Goal: Information Seeking & Learning: Find specific fact

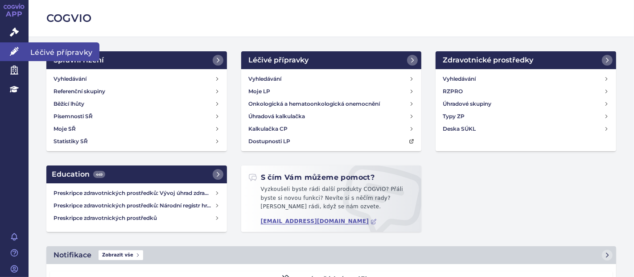
click at [14, 45] on link "Léčivé přípravky" at bounding box center [14, 51] width 29 height 19
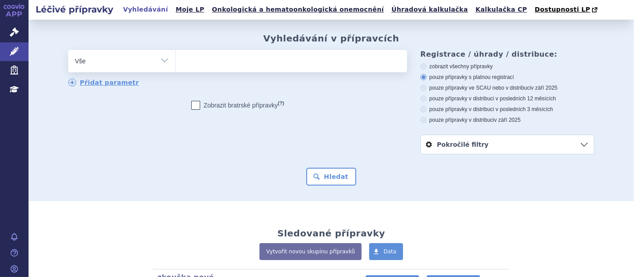
click at [230, 59] on ul at bounding box center [291, 59] width 231 height 19
click at [176, 59] on select at bounding box center [175, 60] width 0 height 22
paste input "ARMOUR THYROID"
type input "ARMOUR THYROID"
select select "ARMOUR THYROID"
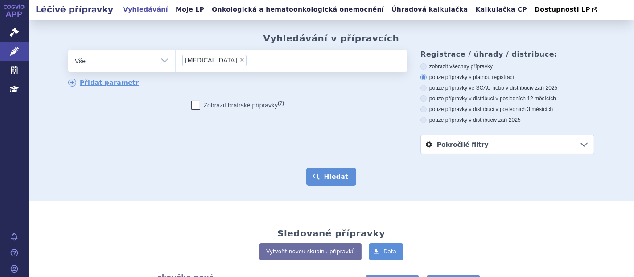
click at [328, 174] on button "Hledat" at bounding box center [331, 177] width 50 height 18
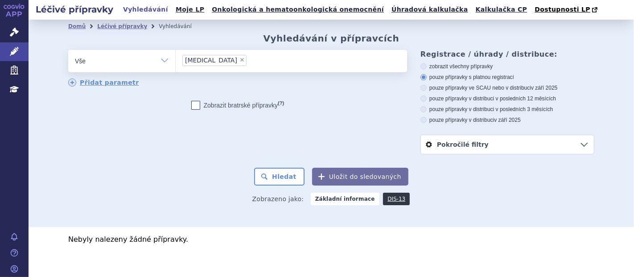
click at [239, 61] on span "×" at bounding box center [241, 59] width 5 height 5
click at [176, 61] on select "ARMOUR THYROID" at bounding box center [175, 60] width 0 height 22
select select
click at [238, 61] on ul at bounding box center [291, 59] width 231 height 19
click at [176, 61] on select "ARMOUR THYROID" at bounding box center [175, 60] width 0 height 22
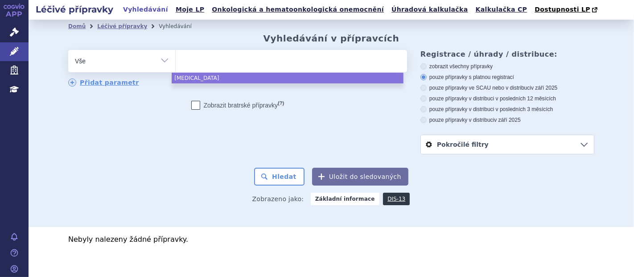
paste input "GAVRETO"
type input "GAVRETO"
select select "GAVRETO"
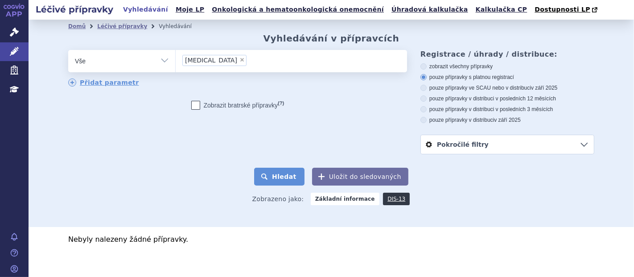
click at [280, 174] on button "Hledat" at bounding box center [279, 177] width 50 height 18
click at [239, 61] on span "×" at bounding box center [241, 59] width 5 height 5
click at [176, 61] on select "GAVRETO" at bounding box center [175, 60] width 0 height 22
select select
click at [212, 61] on ul at bounding box center [291, 59] width 231 height 19
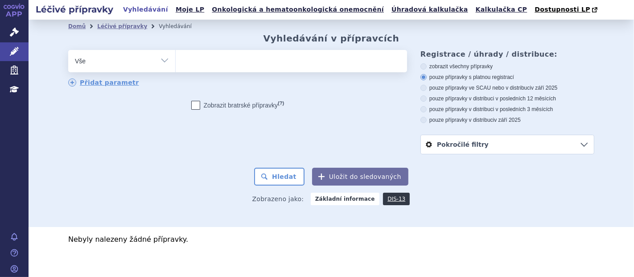
click at [176, 61] on select "GAVRETO" at bounding box center [175, 60] width 0 height 22
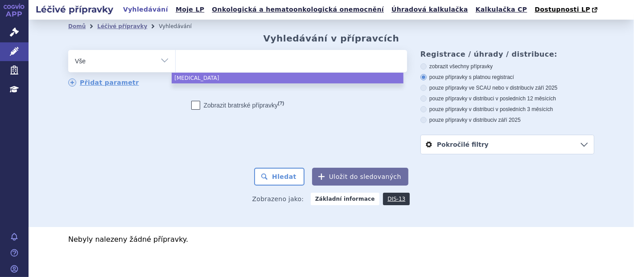
paste input "0255286"
type input "0255286"
select select "0255286"
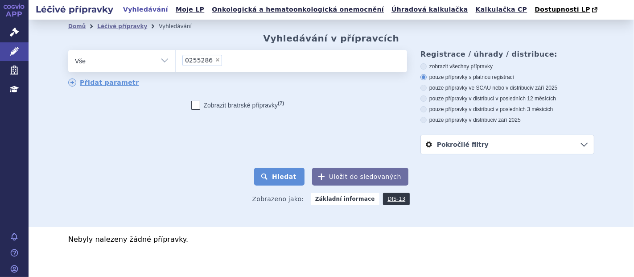
click at [274, 172] on button "Hledat" at bounding box center [279, 177] width 50 height 18
click at [246, 62] on ul "× 0255286" at bounding box center [291, 60] width 231 height 20
click at [176, 62] on select "0255286" at bounding box center [175, 60] width 0 height 22
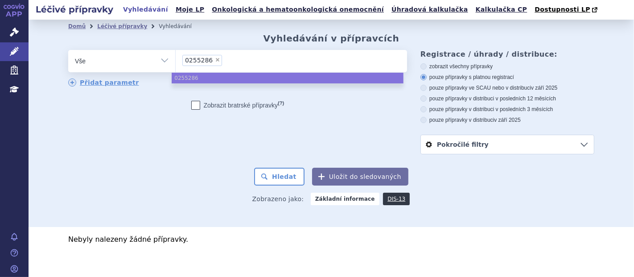
select select
type input "0255286"
click at [178, 59] on ul "0255286" at bounding box center [291, 59] width 231 height 19
click at [176, 59] on select "0255286" at bounding box center [175, 60] width 0 height 22
select select "0255286"
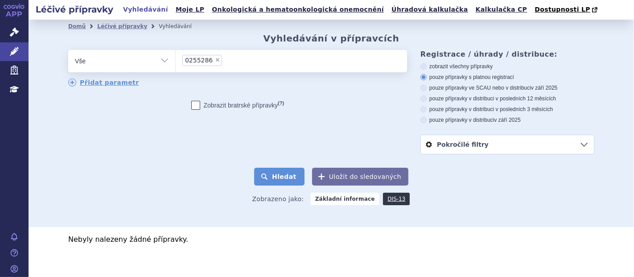
click at [282, 174] on button "Hledat" at bounding box center [279, 177] width 50 height 18
click at [215, 61] on span "×" at bounding box center [217, 59] width 5 height 5
click at [176, 61] on select "0255286" at bounding box center [175, 60] width 0 height 22
select select
type input "[MEDICAL_DATA][PERSON_NAME]"
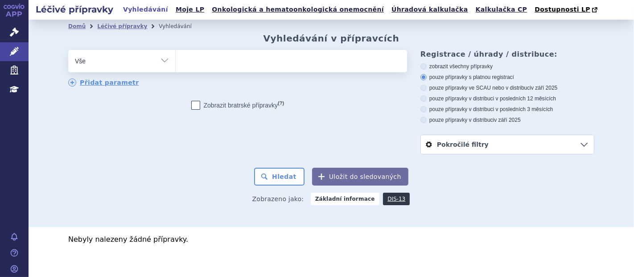
select select "BLEOMYCIN BAXTER"
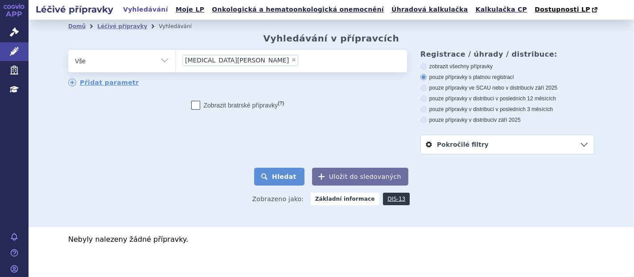
click at [279, 170] on button "Hledat" at bounding box center [279, 177] width 50 height 18
click at [291, 61] on span "×" at bounding box center [293, 59] width 5 height 5
click at [176, 61] on select "[MEDICAL_DATA][PERSON_NAME]" at bounding box center [175, 60] width 0 height 22
select select
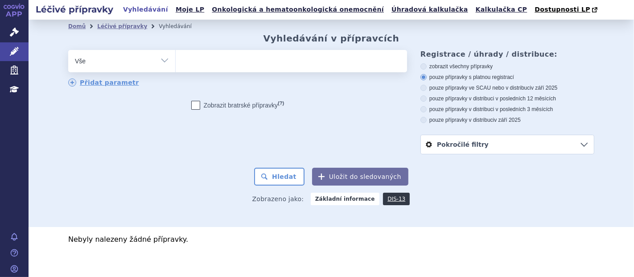
type input "AVELOX"
select select "AVELOX"
click at [284, 179] on button "Hledat" at bounding box center [279, 177] width 50 height 18
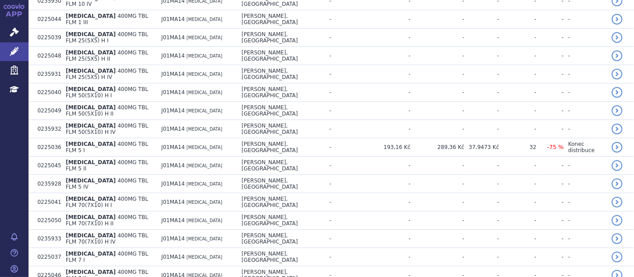
scroll to position [434, 0]
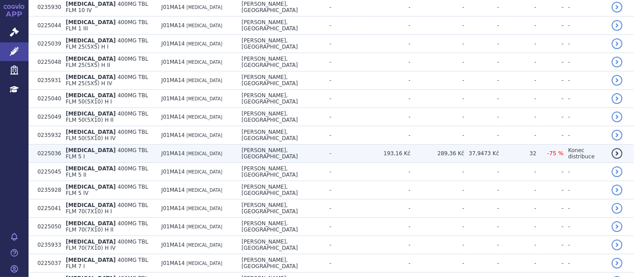
click at [145, 144] on td "AVELOX 400MG TBL FLM 5 I" at bounding box center [108, 153] width 95 height 18
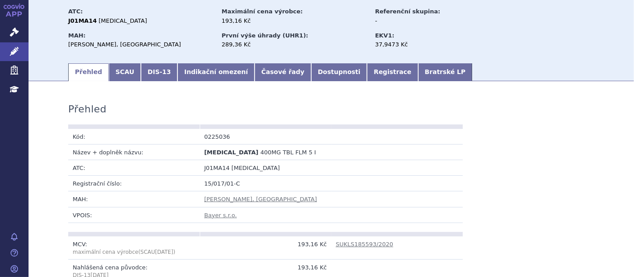
scroll to position [61, 0]
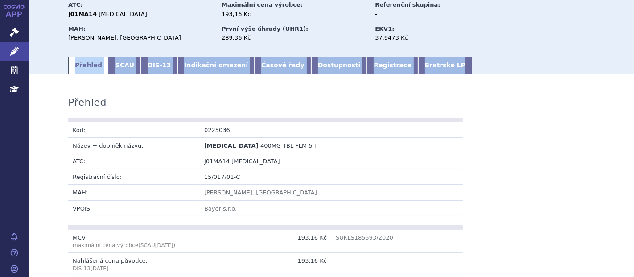
drag, startPoint x: 626, startPoint y: 54, endPoint x: 628, endPoint y: 60, distance: 5.8
click at [628, 60] on div "Léčivé přípravky Vyhledávání Moje LP Onkologická a hematoonkologická onemocnění…" at bounding box center [331, 138] width 605 height 277
click at [607, 46] on div "Domů Léčivé přípravky Vyhledávání AVELOX 400MG TBL FLM 5 I AVELOX 400MG TBL FLM…" at bounding box center [330, 13] width 561 height 83
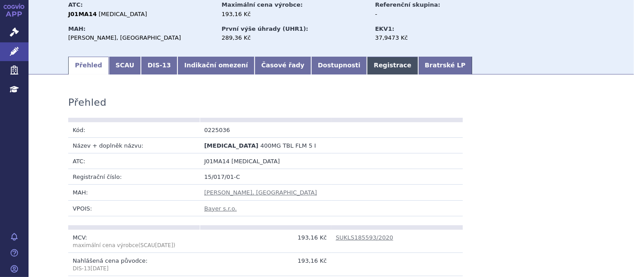
click at [367, 66] on link "Registrace" at bounding box center [392, 66] width 51 height 18
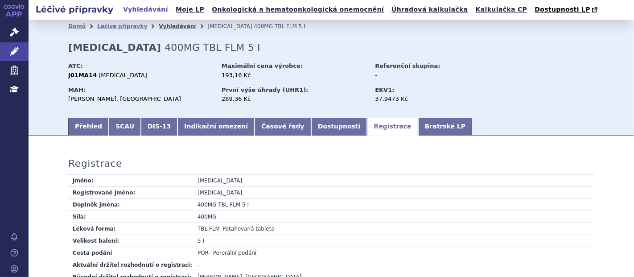
click at [164, 26] on link "Vyhledávání" at bounding box center [177, 26] width 37 height 6
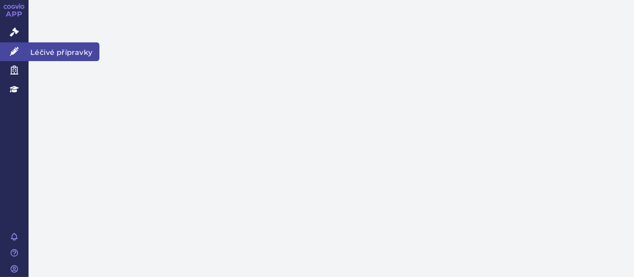
click at [20, 37] on link "Správní řízení" at bounding box center [14, 32] width 29 height 19
click at [13, 53] on icon at bounding box center [14, 51] width 9 height 9
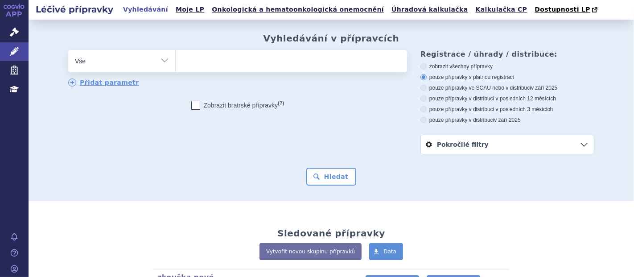
click at [207, 67] on ul at bounding box center [291, 59] width 231 height 19
click at [176, 67] on select at bounding box center [175, 60] width 0 height 22
paste input "[MEDICAL_DATA]"
type input "[MEDICAL_DATA]"
select select "[MEDICAL_DATA]"
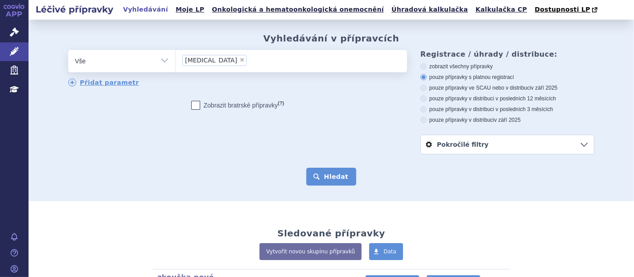
click at [323, 179] on button "Hledat" at bounding box center [331, 177] width 50 height 18
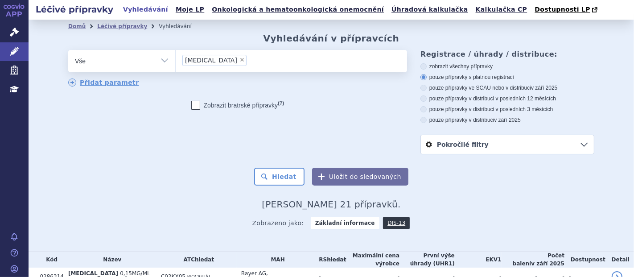
scroll to position [86, 0]
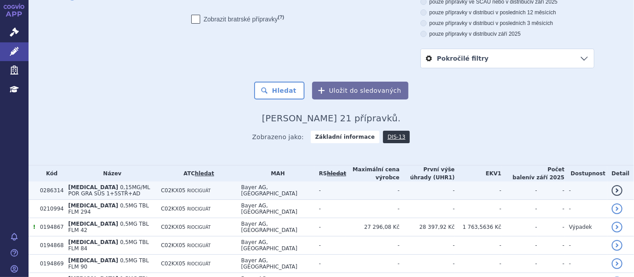
click at [270, 192] on td "[PERSON_NAME], [GEOGRAPHIC_DATA]" at bounding box center [276, 190] width 78 height 18
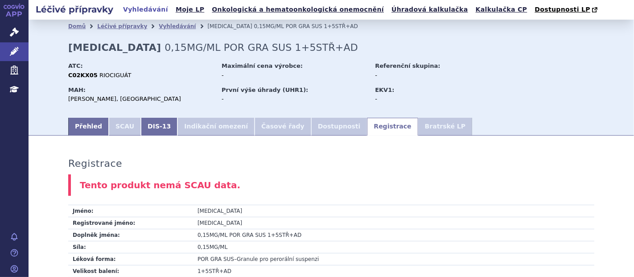
click at [159, 30] on li "Vyhledávání" at bounding box center [183, 26] width 49 height 13
click at [159, 26] on link "Vyhledávání" at bounding box center [177, 26] width 37 height 6
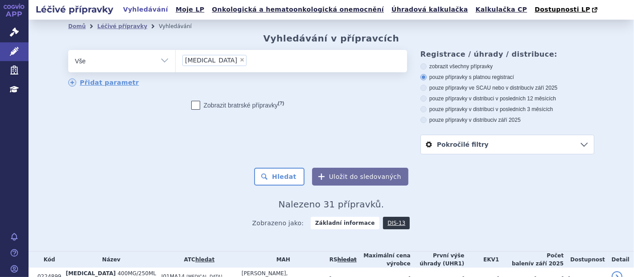
click at [239, 60] on span "×" at bounding box center [241, 59] width 5 height 5
click at [176, 60] on select "AVELOX" at bounding box center [175, 60] width 0 height 22
select select
type input "[MEDICAL_DATA] SANDOZ"
select select "LINEZOLID SANDOZ"
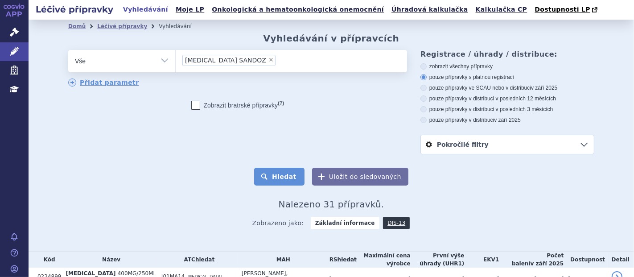
click at [281, 168] on button "Hledat" at bounding box center [279, 177] width 50 height 18
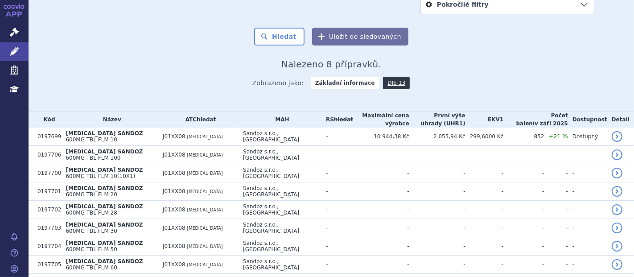
scroll to position [156, 0]
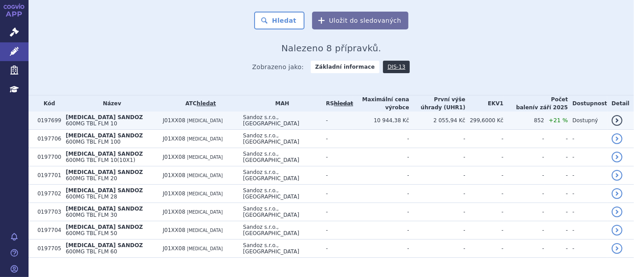
click at [115, 120] on span "600MG TBL FLM 10" at bounding box center [90, 123] width 51 height 6
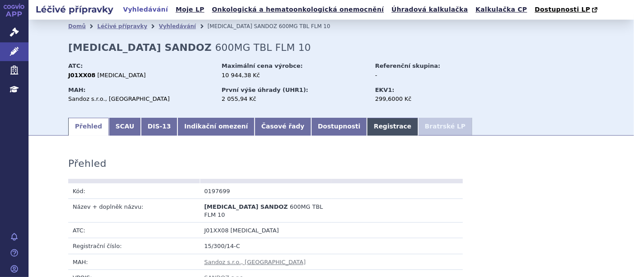
click at [367, 132] on link "Registrace" at bounding box center [392, 127] width 51 height 18
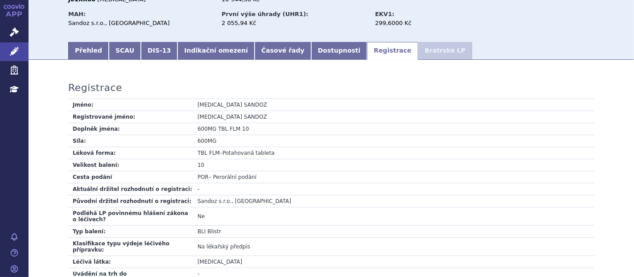
scroll to position [81, 0]
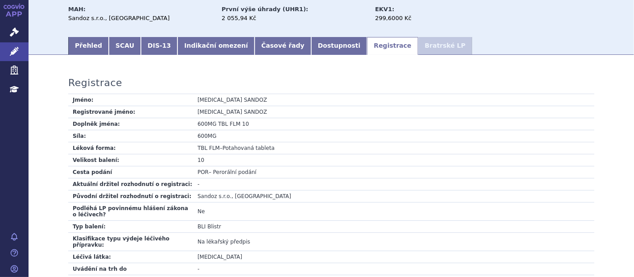
click at [228, 275] on td "1,20 G" at bounding box center [393, 280] width 401 height 12
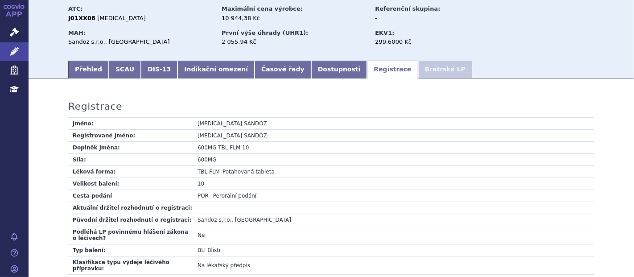
scroll to position [0, 0]
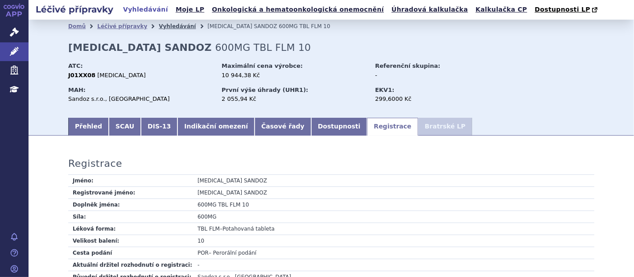
click at [163, 28] on link "Vyhledávání" at bounding box center [177, 26] width 37 height 6
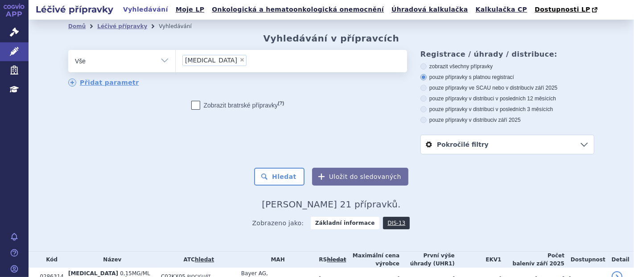
click at [239, 58] on span "×" at bounding box center [241, 59] width 5 height 5
click at [176, 58] on select "[MEDICAL_DATA]" at bounding box center [175, 60] width 0 height 22
select select
type input "LANBICA"
select select "LANBICA"
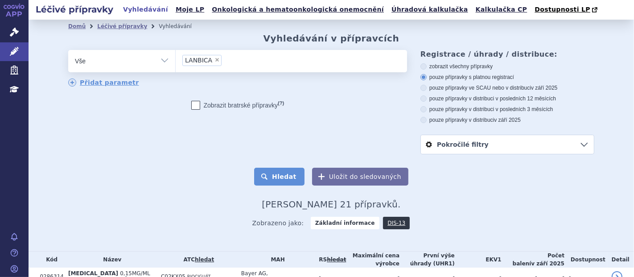
click at [279, 179] on button "Hledat" at bounding box center [279, 177] width 50 height 18
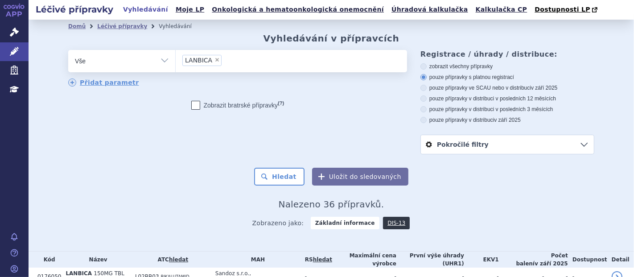
scroll to position [81, 0]
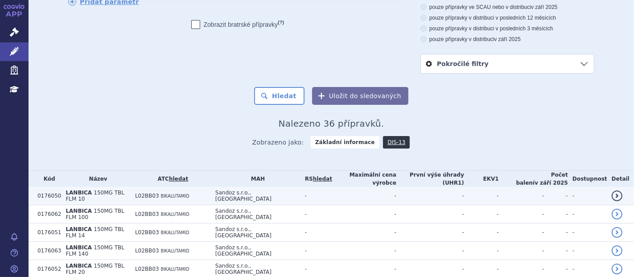
click at [211, 192] on td "L02BB03 BIKALUTAMID" at bounding box center [171, 196] width 80 height 18
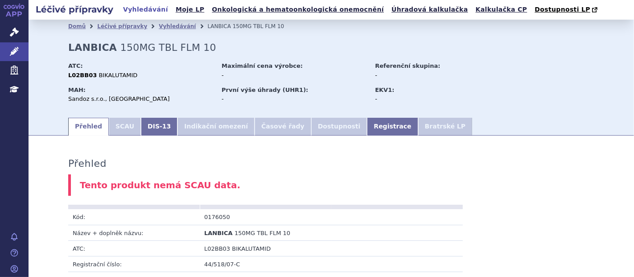
scroll to position [127, 0]
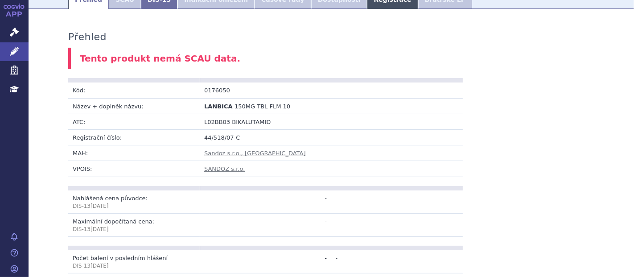
click at [367, 0] on link "Registrace" at bounding box center [392, 0] width 51 height 18
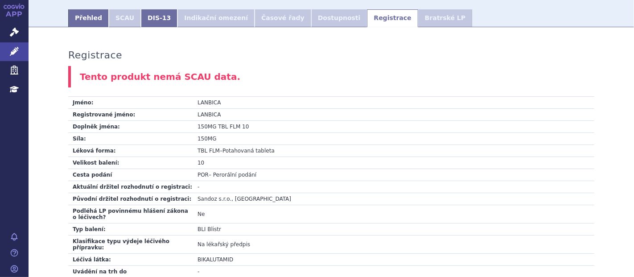
scroll to position [109, 0]
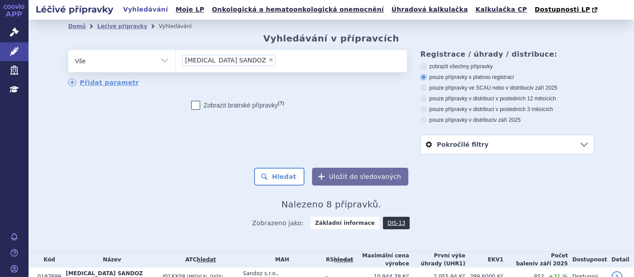
click at [268, 60] on span "×" at bounding box center [270, 59] width 5 height 5
click at [176, 60] on select "LINEZOLID SANDOZ" at bounding box center [175, 60] width 0 height 22
select select
type input "0185085"
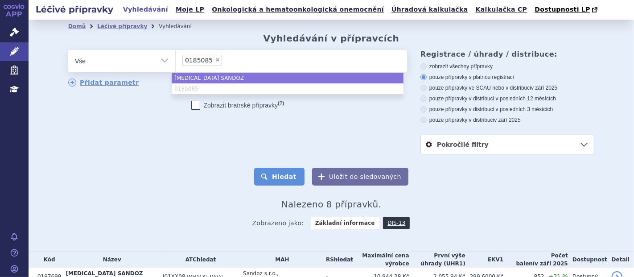
select select "LINEZOLID SANDOZ"
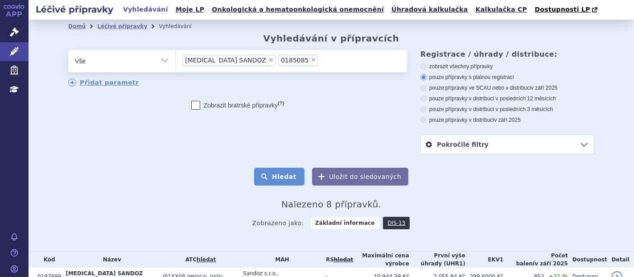
click at [278, 179] on button "Hledat" at bounding box center [279, 177] width 50 height 18
click at [241, 63] on li "× [MEDICAL_DATA] SANDOZ" at bounding box center [228, 60] width 93 height 11
click at [176, 63] on select "[MEDICAL_DATA] SANDOZ 0185085" at bounding box center [175, 60] width 0 height 22
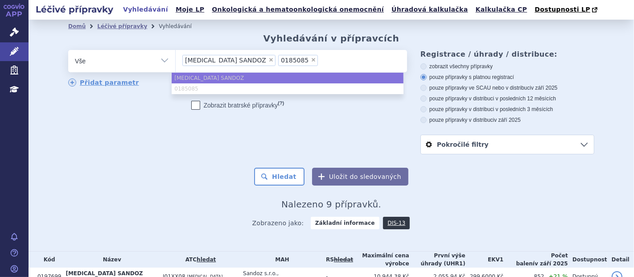
click at [268, 59] on span "×" at bounding box center [270, 59] width 5 height 5
click at [176, 59] on select "[MEDICAL_DATA] SANDOZ 0185085" at bounding box center [175, 60] width 0 height 22
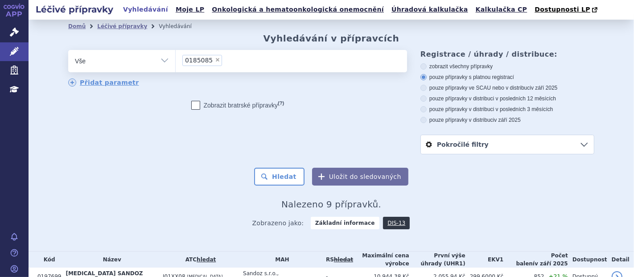
select select "0185085"
click at [278, 180] on button "Hledat" at bounding box center [279, 177] width 50 height 18
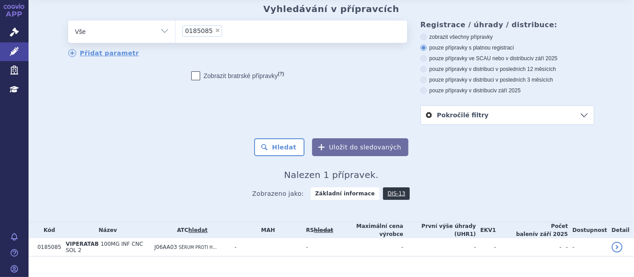
scroll to position [34, 0]
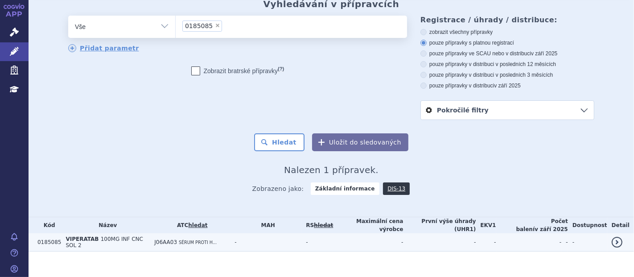
click at [209, 241] on td "J06AA03 SÉRUM PROTI H..." at bounding box center [190, 242] width 80 height 18
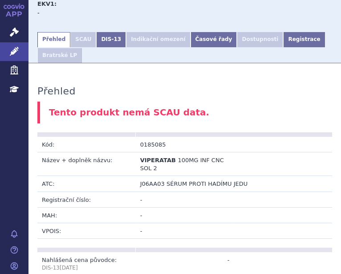
scroll to position [135, 0]
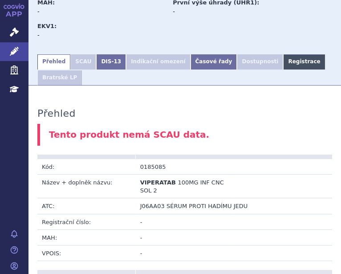
click at [283, 54] on link "Registrace" at bounding box center [304, 61] width 42 height 15
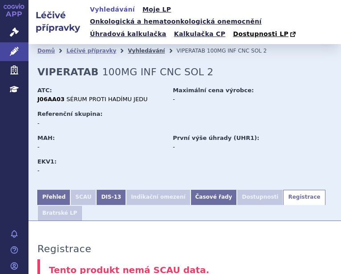
click at [142, 48] on link "Vyhledávání" at bounding box center [146, 51] width 37 height 6
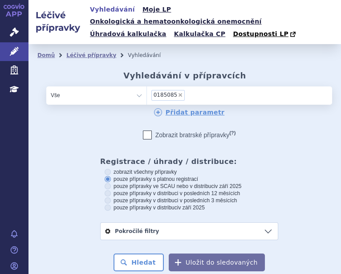
click at [178, 92] on span "×" at bounding box center [180, 94] width 5 height 5
click at [147, 86] on select "0185085" at bounding box center [147, 95] width 0 height 18
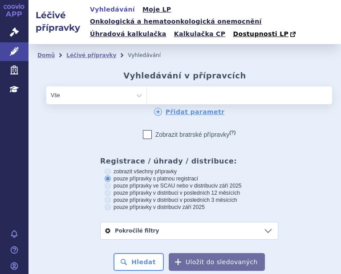
select select
type input "0223040"
select select "0223040"
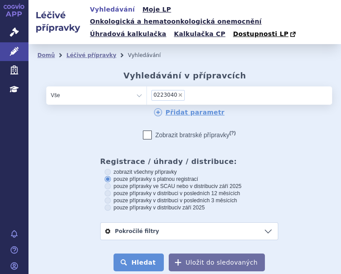
click at [136, 254] on button "Hledat" at bounding box center [139, 263] width 50 height 18
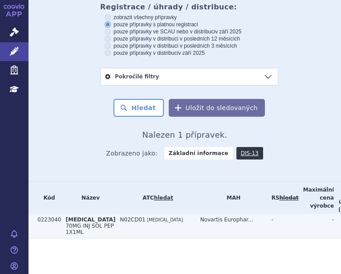
click at [137, 226] on td "N02CD01 ERENUMAB" at bounding box center [156, 226] width 80 height 25
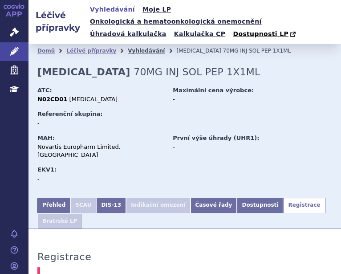
click at [130, 48] on link "Vyhledávání" at bounding box center [146, 51] width 37 height 6
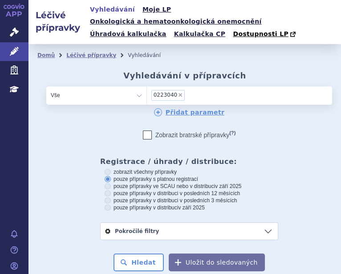
click at [178, 92] on span "×" at bounding box center [180, 94] width 5 height 5
click at [147, 86] on select "0223040" at bounding box center [147, 95] width 0 height 18
paste input "0033082"
type input "0033082"
select select "0033082"
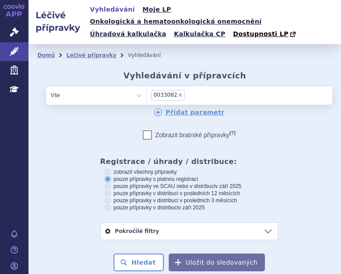
click at [178, 92] on span "×" at bounding box center [180, 94] width 5 height 5
click at [147, 86] on select "0223040 0033082" at bounding box center [147, 95] width 0 height 18
select select
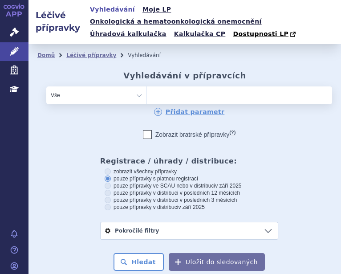
type input "0033082"
select select "0033082"
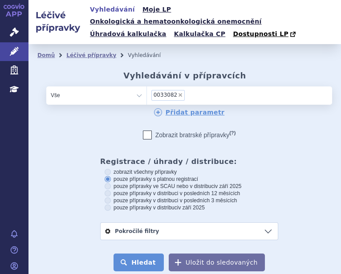
click at [143, 254] on button "Hledat" at bounding box center [139, 263] width 50 height 18
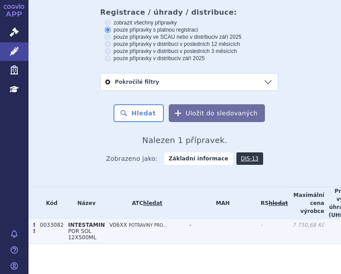
click at [155, 219] on td "V06XX POTRAVINY PRO..." at bounding box center [145, 231] width 80 height 25
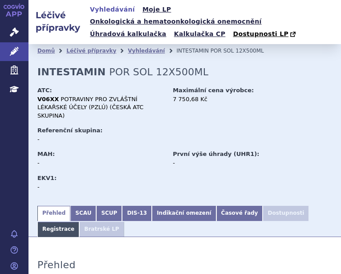
click at [79, 222] on link "Registrace" at bounding box center [58, 229] width 42 height 15
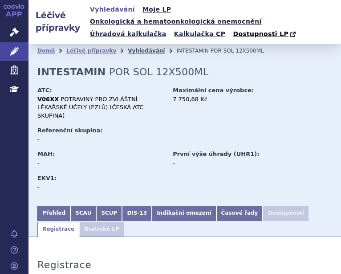
click at [128, 48] on link "Vyhledávání" at bounding box center [146, 51] width 37 height 6
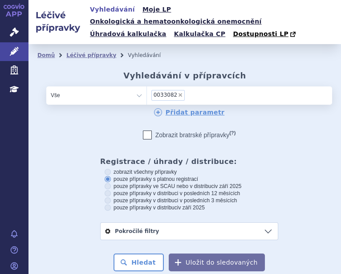
click at [178, 92] on span "×" at bounding box center [180, 94] width 5 height 5
click at [147, 86] on select "0033082" at bounding box center [147, 95] width 0 height 18
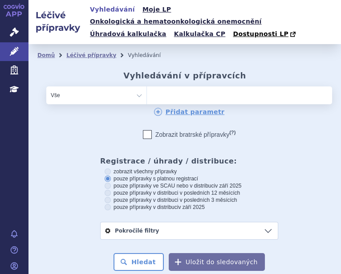
select select
type input "[MEDICAL_DATA]"
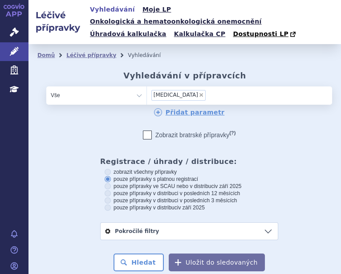
select select "[MEDICAL_DATA]"
click at [146, 254] on button "Hledat" at bounding box center [139, 263] width 50 height 18
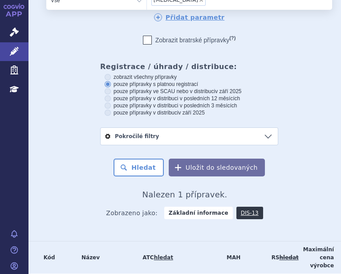
scroll to position [134, 0]
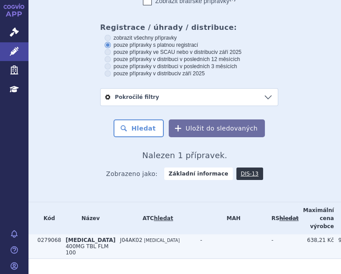
click at [124, 234] on td "J04AK02 ETHAMBUTOL" at bounding box center [156, 246] width 80 height 25
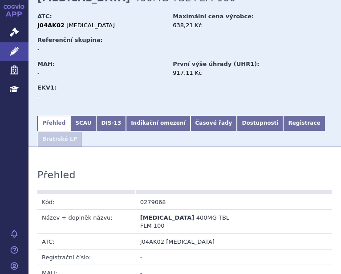
scroll to position [104, 0]
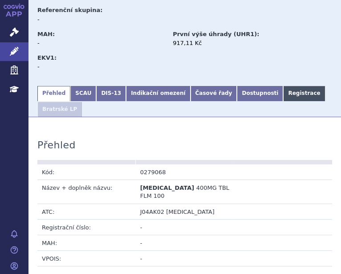
click at [283, 86] on link "Registrace" at bounding box center [304, 93] width 42 height 15
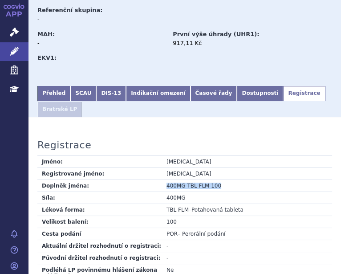
drag, startPoint x: 165, startPoint y: 157, endPoint x: 215, endPoint y: 157, distance: 49.5
click at [215, 180] on td "400MG TBL FLM 100" at bounding box center [247, 186] width 170 height 12
copy td "400MG TBL FLM 100"
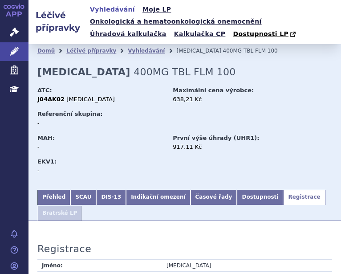
click at [128, 44] on li "Vyhledávání" at bounding box center [152, 50] width 49 height 13
click at [134, 48] on link "Vyhledávání" at bounding box center [146, 51] width 37 height 6
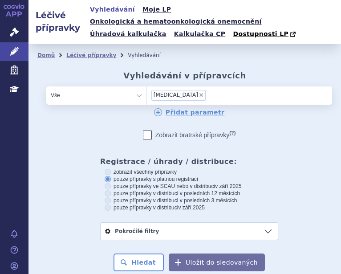
click at [199, 92] on span "×" at bounding box center [201, 94] width 5 height 5
click at [147, 86] on select "[MEDICAL_DATA]" at bounding box center [147, 95] width 0 height 18
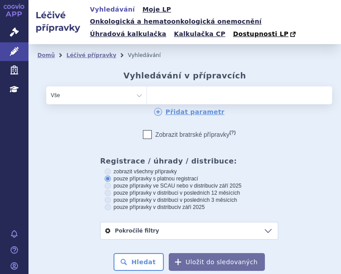
select select
type input "MITOXANTRON"
select select "MITOXANTRON"
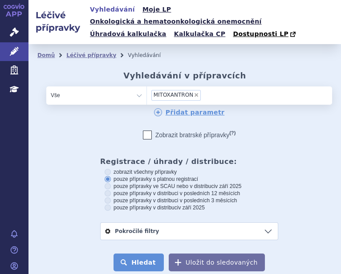
click at [131, 254] on button "Hledat" at bounding box center [139, 263] width 50 height 18
click at [194, 92] on span "×" at bounding box center [196, 94] width 5 height 5
click at [147, 86] on select "MITOXANTRON" at bounding box center [147, 95] width 0 height 18
select select
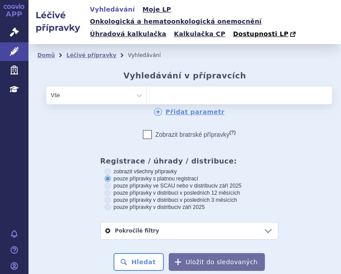
type input "TRIAMCINOLON HEXACETONID"
select select "TRIAMCINOLON HEXACETONID"
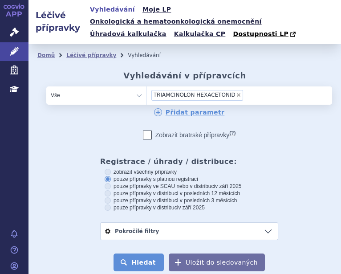
click at [141, 254] on button "Hledat" at bounding box center [139, 263] width 50 height 18
click at [236, 92] on span "×" at bounding box center [238, 94] width 5 height 5
click at [147, 86] on select "TRIAMCINOLON HEXACETONID" at bounding box center [147, 95] width 0 height 18
select select
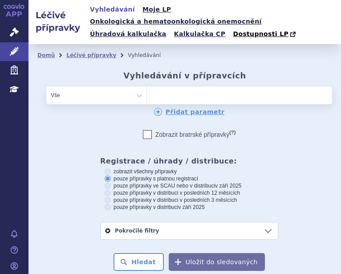
type input "[MEDICAL_DATA]"
select select "[MEDICAL_DATA]"
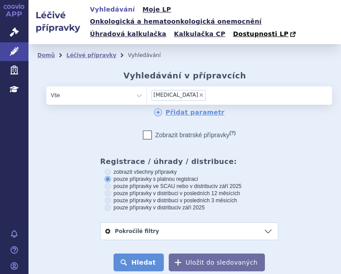
click at [136, 255] on button "Hledat" at bounding box center [139, 263] width 50 height 18
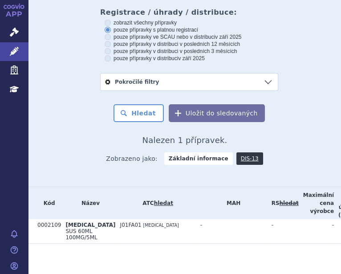
click at [124, 225] on td "J01FA01 ERYTHROMYCIN" at bounding box center [156, 231] width 80 height 25
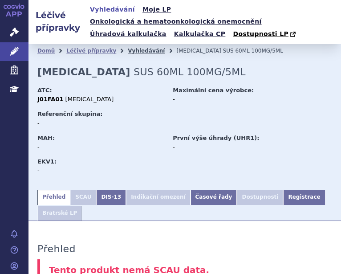
click at [137, 48] on link "Vyhledávání" at bounding box center [146, 51] width 37 height 6
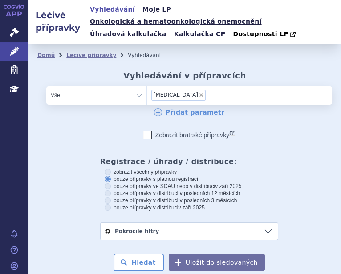
click at [199, 92] on span "×" at bounding box center [201, 94] width 5 height 5
click at [147, 86] on select "[MEDICAL_DATA]" at bounding box center [147, 95] width 0 height 18
select select
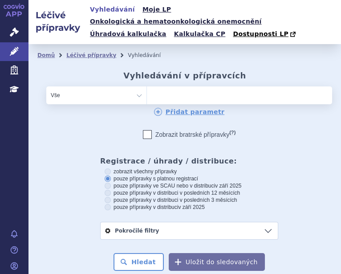
type input "AMPHO-MORONAL"
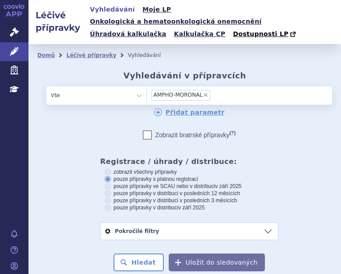
select select "AMPHO-MORONAL"
click at [135, 254] on button "Hledat" at bounding box center [139, 263] width 50 height 18
click at [203, 92] on span "×" at bounding box center [205, 94] width 5 height 5
click at [147, 86] on select "AMPHO-MORONAL" at bounding box center [147, 95] width 0 height 18
select select
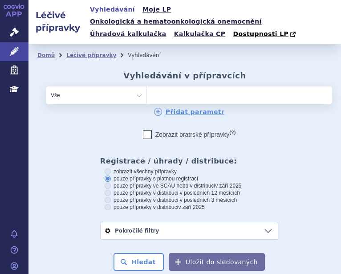
type input "PYLERA"
select select "PYLERA"
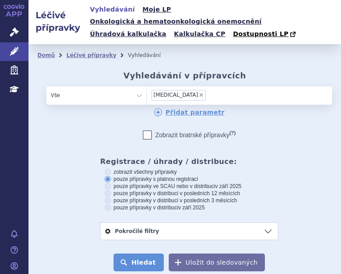
click at [135, 254] on button "Hledat" at bounding box center [139, 263] width 50 height 18
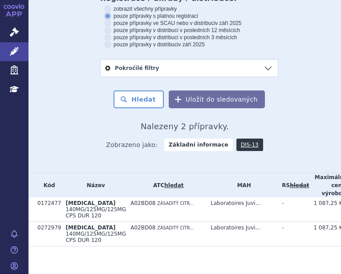
scroll to position [166, 0]
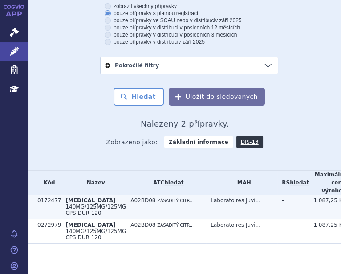
click at [61, 200] on td "PYLERA 140MG/125MG/125MG CPS DUR 120" at bounding box center [93, 207] width 65 height 25
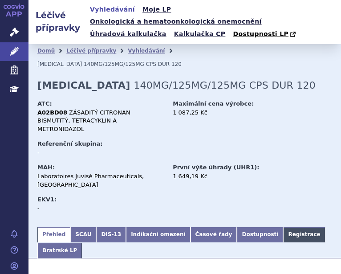
click at [283, 227] on link "Registrace" at bounding box center [304, 234] width 42 height 15
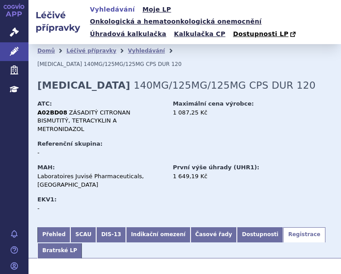
click at [134, 44] on li "Vyhledávání" at bounding box center [152, 50] width 49 height 13
click at [132, 48] on link "Vyhledávání" at bounding box center [146, 51] width 37 height 6
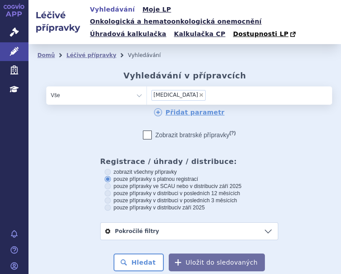
click at [199, 92] on span "×" at bounding box center [201, 94] width 5 height 5
click at [147, 86] on select "PYLERA" at bounding box center [147, 95] width 0 height 18
click at [173, 86] on ul "× PYLERA" at bounding box center [211, 94] width 128 height 16
click at [147, 86] on select "PYLERA" at bounding box center [147, 95] width 0 height 18
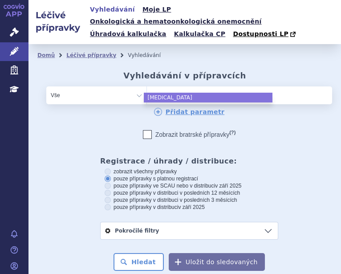
select select
type input "MEGAMILBEDOCE"
select select "MEGAMILBEDOCE"
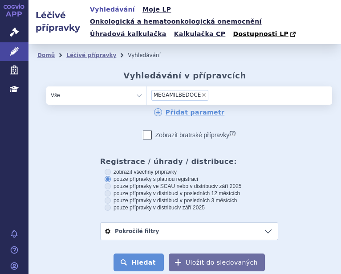
click at [143, 254] on button "Hledat" at bounding box center [139, 263] width 50 height 18
click at [201, 92] on span "×" at bounding box center [203, 94] width 5 height 5
click at [147, 86] on select "MEGAMILBEDOCE" at bounding box center [147, 95] width 0 height 18
select select
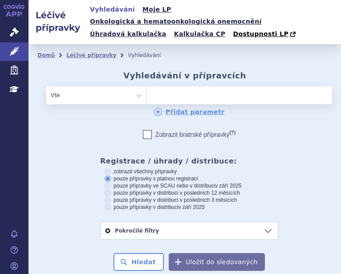
type input "0249956"
select select "0249956"
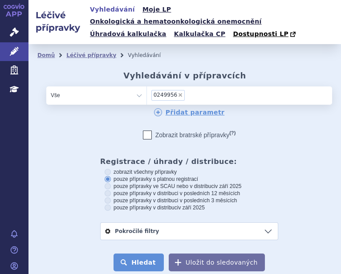
click at [129, 254] on button "Hledat" at bounding box center [139, 263] width 50 height 18
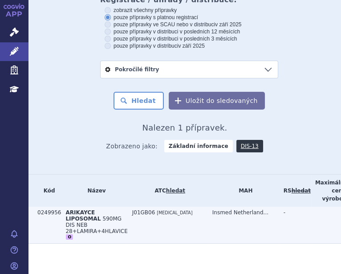
click at [133, 209] on td "J01GB06 AMIKACIN" at bounding box center [168, 225] width 80 height 37
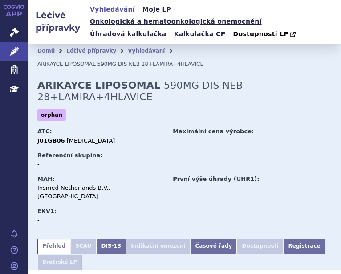
click at [283, 239] on link "Registrace" at bounding box center [304, 246] width 42 height 15
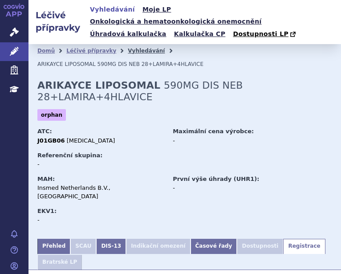
click at [135, 48] on link "Vyhledávání" at bounding box center [146, 51] width 37 height 6
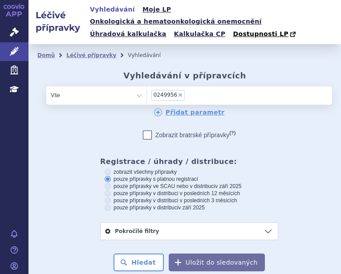
click at [178, 92] on span "×" at bounding box center [180, 94] width 5 height 5
click at [147, 86] on select "0249956" at bounding box center [147, 95] width 0 height 18
click at [176, 86] on ul "× 0249956" at bounding box center [211, 94] width 128 height 16
click at [147, 86] on select "0249956" at bounding box center [147, 95] width 0 height 18
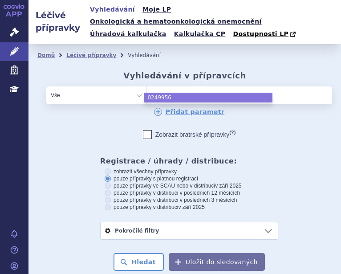
select select
type input "RYTHMODAN LA"
select select "RYTHMODAN LA"
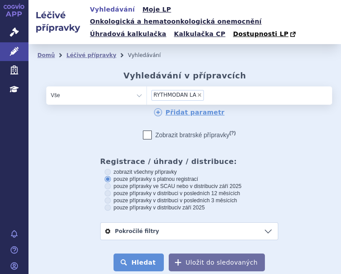
click at [149, 254] on button "Hledat" at bounding box center [139, 263] width 50 height 18
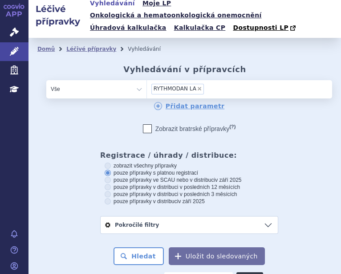
scroll to position [2, 0]
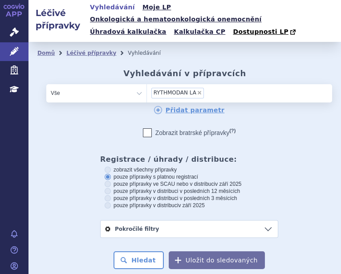
click at [197, 90] on span "×" at bounding box center [199, 92] width 5 height 5
click at [147, 84] on select "RYTHMODAN LA" at bounding box center [147, 93] width 0 height 18
select select
type input "SEROQUEL PROLONG"
select select "SEROQUEL PROLONG"
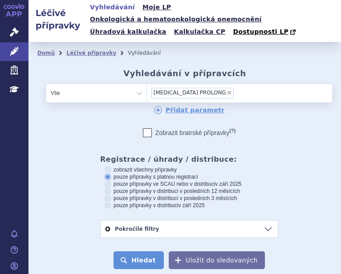
click at [145, 251] on button "Hledat" at bounding box center [139, 260] width 50 height 18
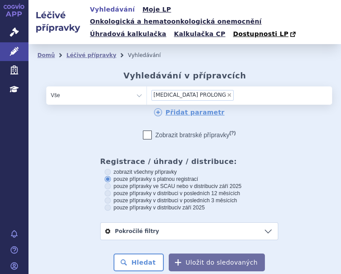
click at [204, 90] on li "× SEROQUEL PROLONG" at bounding box center [192, 95] width 82 height 11
click at [147, 86] on select "SEROQUEL PROLONG" at bounding box center [147, 95] width 0 height 18
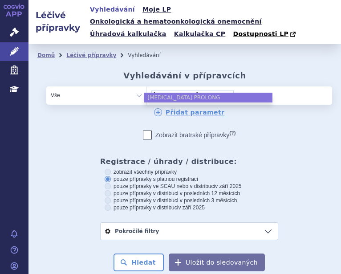
click at [227, 92] on span "×" at bounding box center [229, 94] width 5 height 5
click at [147, 86] on select "SEROQUEL PROLONG" at bounding box center [147, 95] width 0 height 18
select select
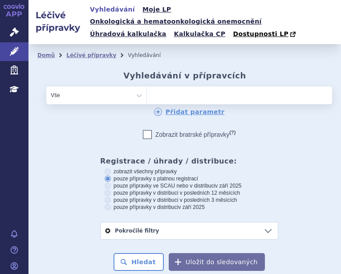
type input "HYDREA"
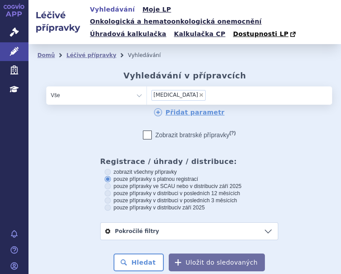
select select "HYDREA"
click at [140, 254] on button "Hledat" at bounding box center [139, 263] width 50 height 18
click at [199, 92] on span "×" at bounding box center [201, 94] width 5 height 5
click at [147, 86] on select "[MEDICAL_DATA]" at bounding box center [147, 95] width 0 height 18
select select
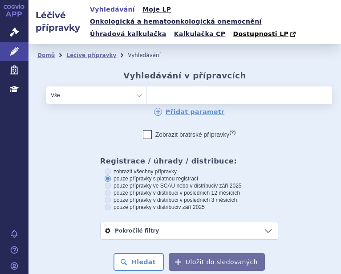
type input "SYREA"
select select "SYREA"
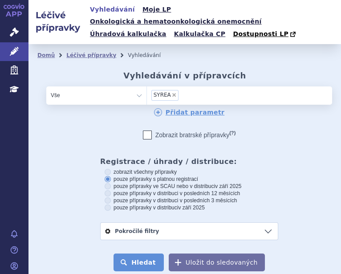
click at [142, 254] on button "Hledat" at bounding box center [139, 263] width 50 height 18
click at [172, 92] on span "×" at bounding box center [174, 94] width 5 height 5
click at [147, 86] on select "SYREA" at bounding box center [147, 95] width 0 height 18
select select
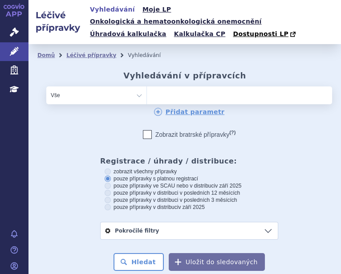
type input "0228946"
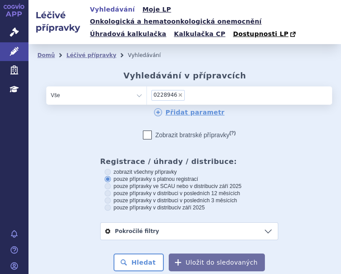
click at [169, 92] on span "0228946" at bounding box center [166, 95] width 24 height 6
click at [147, 86] on select "SYREA 0228946" at bounding box center [147, 95] width 0 height 18
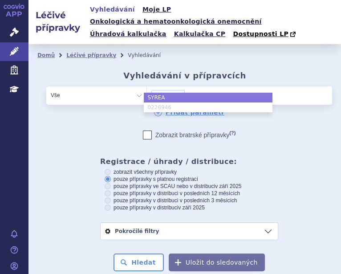
click at [311, 131] on div "Zobrazit bratrské přípravky (?)" at bounding box center [189, 135] width 286 height 9
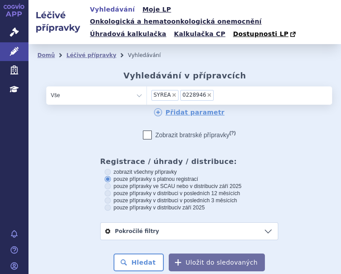
click at [172, 92] on span "×" at bounding box center [174, 94] width 5 height 5
click at [147, 86] on select "SYREA 0228946" at bounding box center [147, 95] width 0 height 18
select select "0228946"
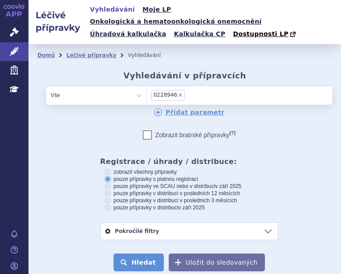
click at [146, 254] on button "Hledat" at bounding box center [139, 263] width 50 height 18
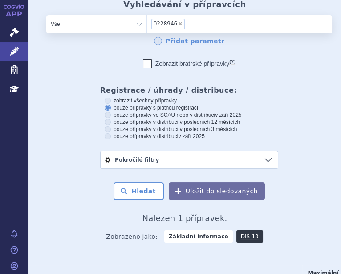
scroll to position [119, 0]
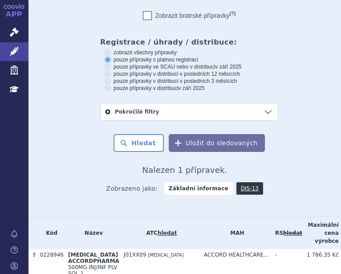
click at [108, 217] on th "Název" at bounding box center [92, 233] width 56 height 32
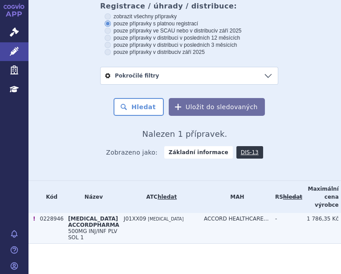
click at [102, 216] on td "[MEDICAL_DATA] ACCORDPHARMA 500MG INJ/INF PLV SOL 1" at bounding box center [92, 228] width 56 height 31
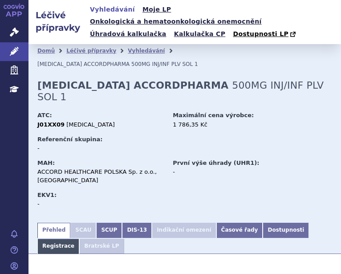
click at [79, 239] on link "Registrace" at bounding box center [58, 246] width 42 height 15
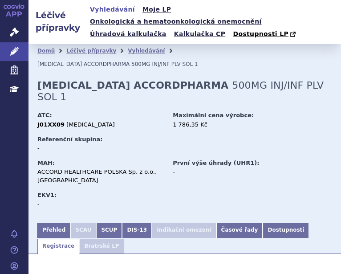
click at [79, 239] on link "Registrace" at bounding box center [58, 246] width 42 height 15
click at [128, 48] on link "Vyhledávání" at bounding box center [146, 51] width 37 height 6
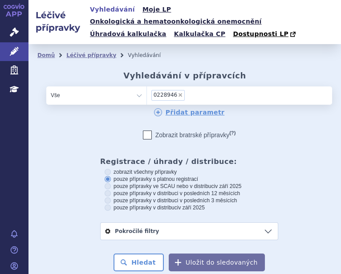
click at [178, 92] on span "×" at bounding box center [180, 94] width 5 height 5
click at [147, 86] on select "0228946" at bounding box center [147, 95] width 0 height 18
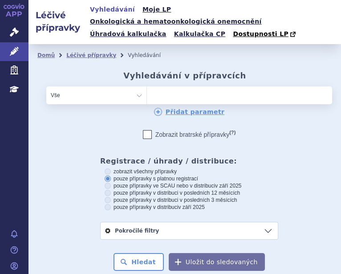
select select
type input "0238969"
select select "0238969"
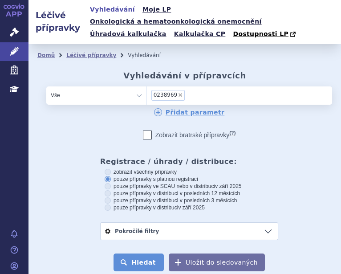
click at [138, 254] on button "Hledat" at bounding box center [139, 263] width 50 height 18
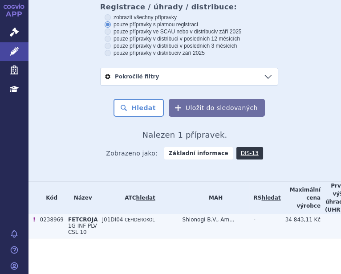
click at [108, 214] on td "J01DI04 CEFIDEROKOL" at bounding box center [138, 226] width 80 height 25
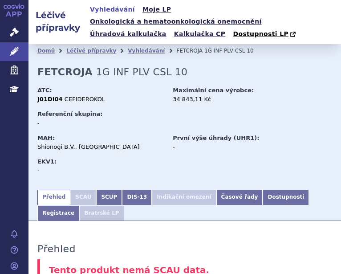
click at [79, 206] on link "Registrace" at bounding box center [58, 213] width 42 height 15
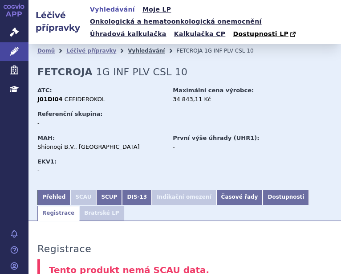
click at [135, 48] on link "Vyhledávání" at bounding box center [146, 51] width 37 height 6
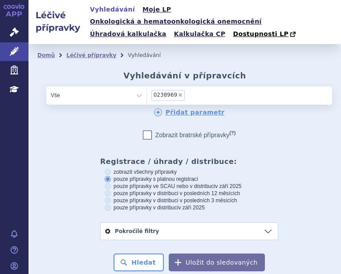
click at [178, 92] on span "×" at bounding box center [180, 94] width 5 height 5
click at [147, 86] on select "0238969" at bounding box center [147, 95] width 0 height 18
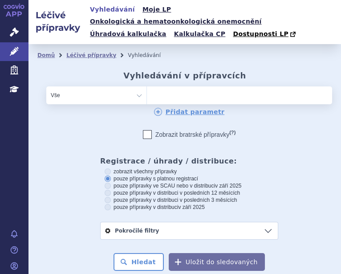
select select
type input "0249654"
select select "0249654"
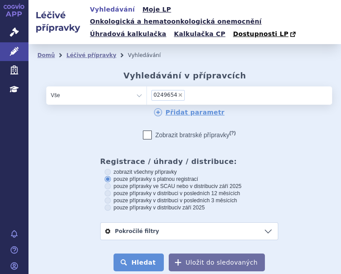
click at [142, 254] on button "Hledat" at bounding box center [139, 263] width 50 height 18
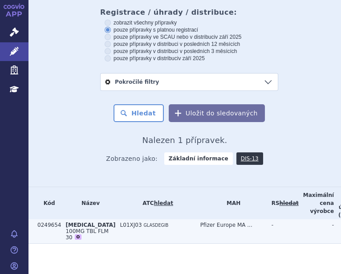
click at [131, 219] on td "L01XJ03 GLASDEGIB" at bounding box center [156, 231] width 80 height 25
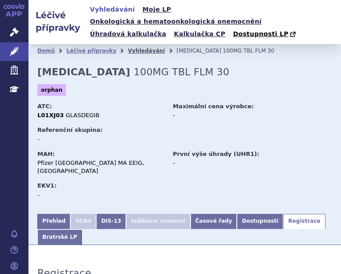
click at [135, 48] on link "Vyhledávání" at bounding box center [146, 51] width 37 height 6
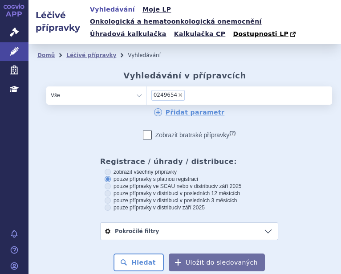
click at [178, 92] on span "×" at bounding box center [180, 94] width 5 height 5
click at [147, 86] on select "0249654" at bounding box center [147, 95] width 0 height 18
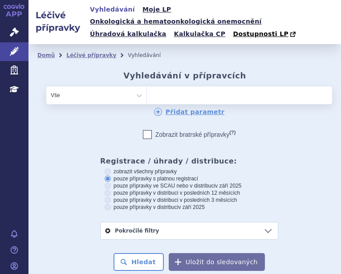
select select
type input "[MEDICAL_DATA] PHARMACENTER"
select select "[MEDICAL_DATA] PHARMACENTER"
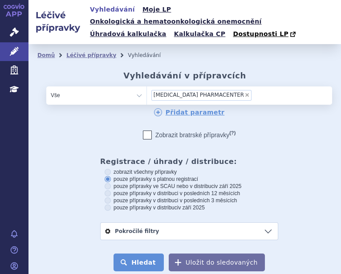
click at [137, 254] on button "Hledat" at bounding box center [139, 263] width 50 height 18
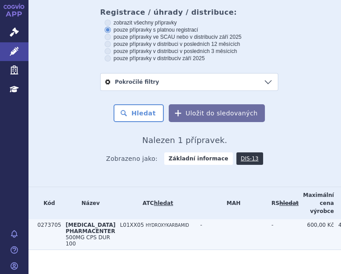
click at [126, 213] on section "Domů Léčivé přípravky Vyhledávání Vyhledávání v přípravcích odstranit Vše Přípr…" at bounding box center [185, 90] width 313 height 391
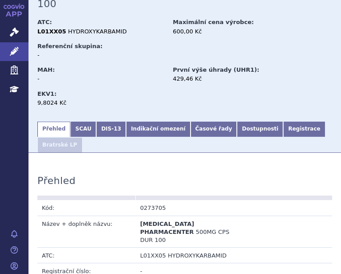
scroll to position [146, 0]
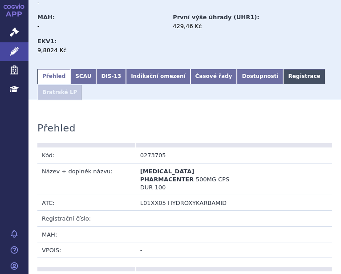
click at [283, 69] on link "Registrace" at bounding box center [304, 76] width 42 height 15
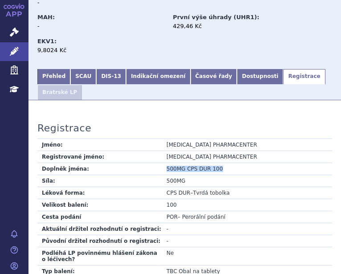
drag, startPoint x: 216, startPoint y: 115, endPoint x: 165, endPoint y: 119, distance: 51.4
click at [165, 163] on td "500MG CPS DUR 100" at bounding box center [247, 169] width 170 height 12
copy td "500MG CPS DUR 100"
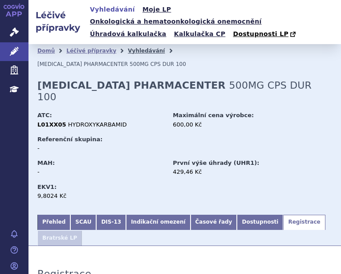
click at [135, 48] on link "Vyhledávání" at bounding box center [146, 51] width 37 height 6
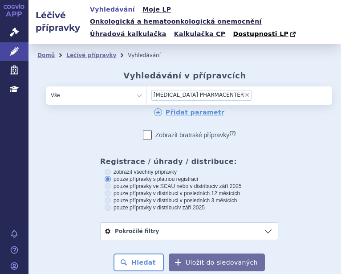
click at [248, 92] on span "×" at bounding box center [247, 94] width 5 height 5
click at [147, 86] on select "[MEDICAL_DATA] PHARMACENTER" at bounding box center [147, 95] width 0 height 18
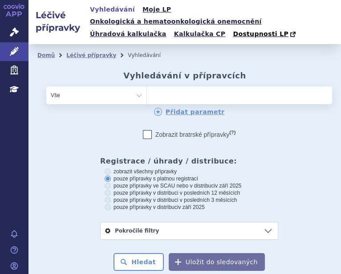
select select
type input "[MEDICAL_DATA] FORTE"
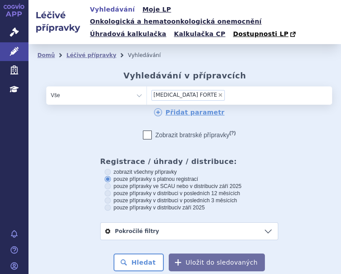
select select "[MEDICAL_DATA] FORTE"
click at [131, 254] on button "Hledat" at bounding box center [139, 263] width 50 height 18
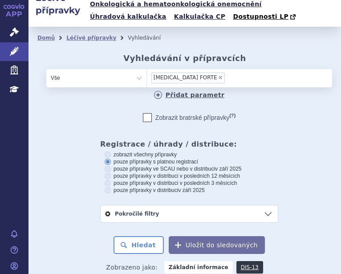
scroll to position [1, 0]
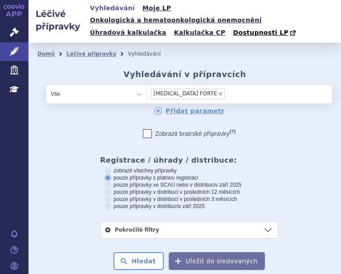
click at [218, 91] on span "×" at bounding box center [220, 93] width 5 height 5
click at [147, 85] on select "VERMOX FORTE" at bounding box center [147, 94] width 0 height 18
select select
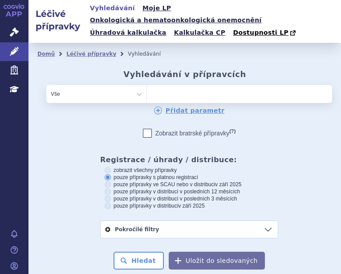
type input "IKERVIS"
select select "IKERVIS"
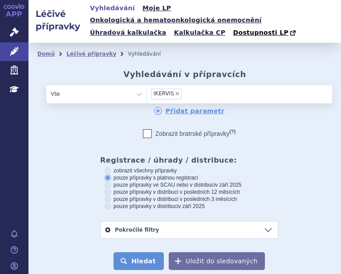
click at [140, 252] on button "Hledat" at bounding box center [139, 261] width 50 height 18
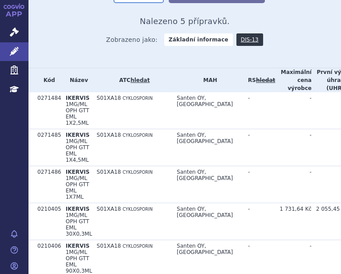
scroll to position [270, 0]
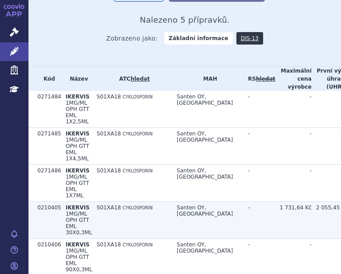
click at [74, 211] on span "1MG/ML OPH GTT EML 30X0,3ML" at bounding box center [78, 223] width 27 height 25
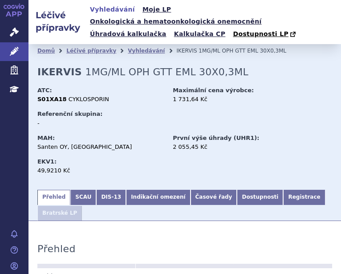
click at [283, 190] on link "Registrace" at bounding box center [304, 197] width 42 height 15
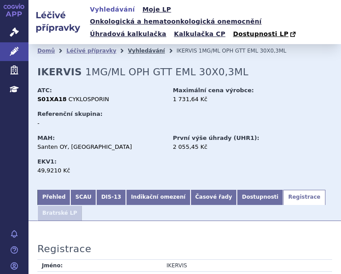
click at [128, 48] on link "Vyhledávání" at bounding box center [146, 51] width 37 height 6
